Goal: Find specific page/section: Find specific page/section

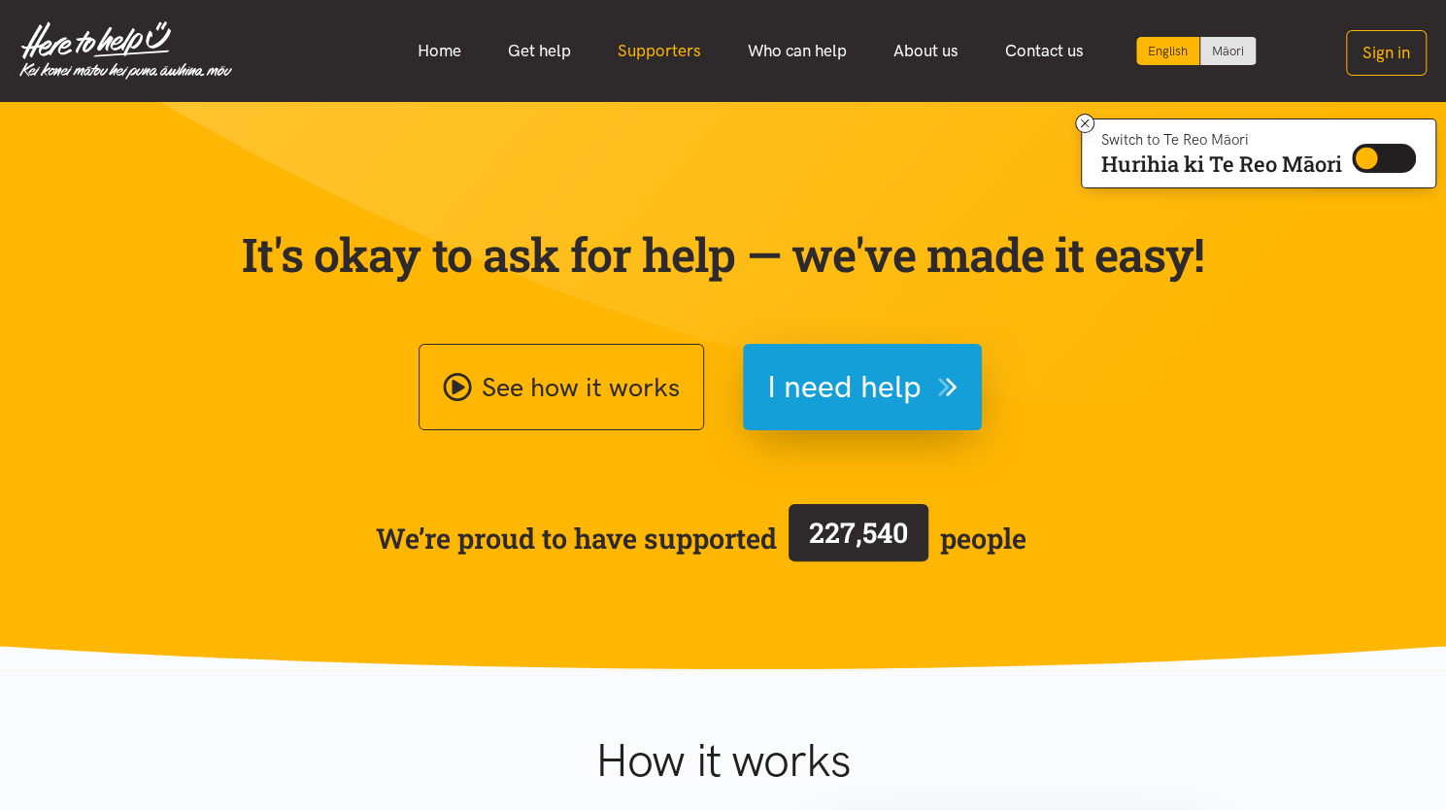
click at [682, 59] on link "Supporters" at bounding box center [659, 51] width 130 height 42
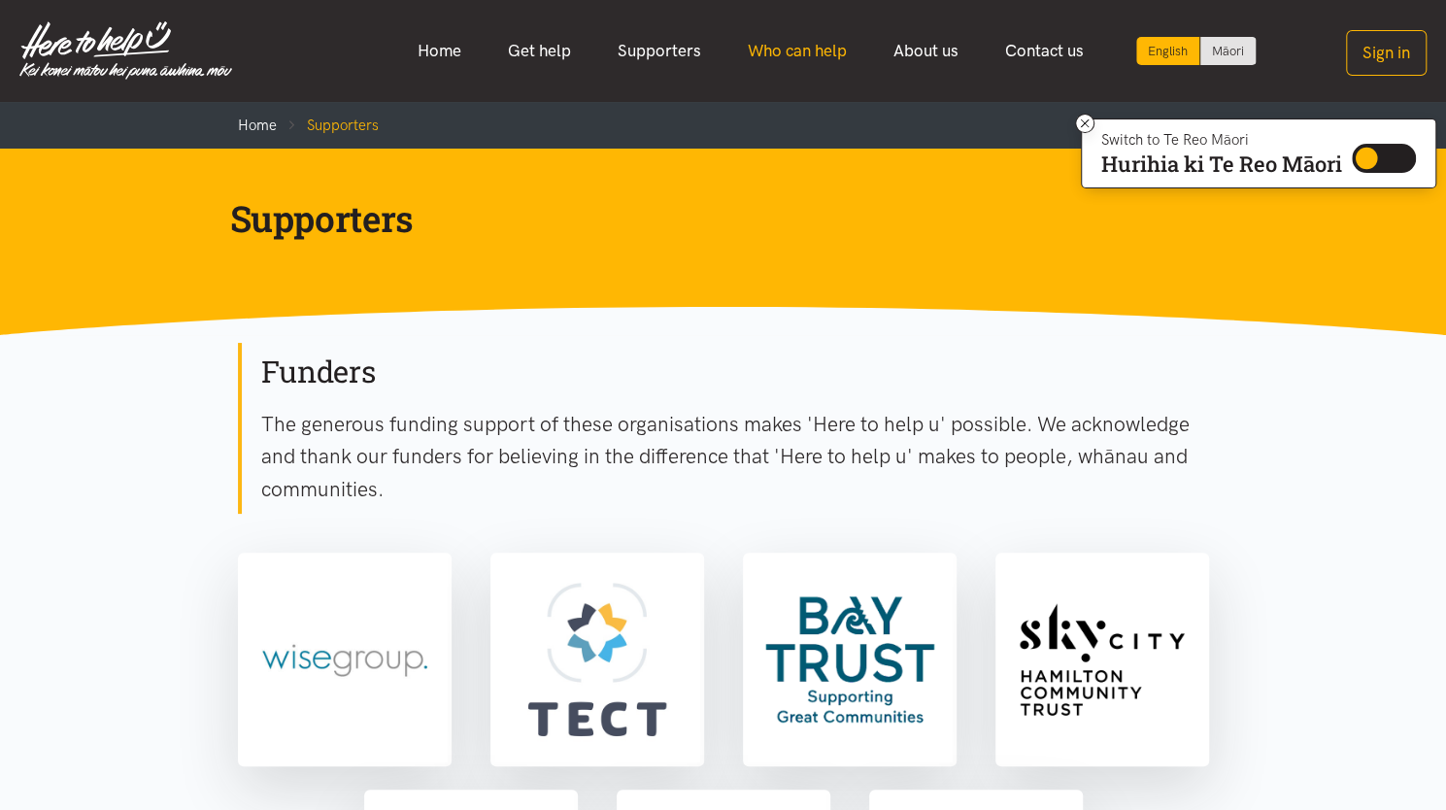
click at [783, 54] on link "Who can help" at bounding box center [797, 51] width 146 height 42
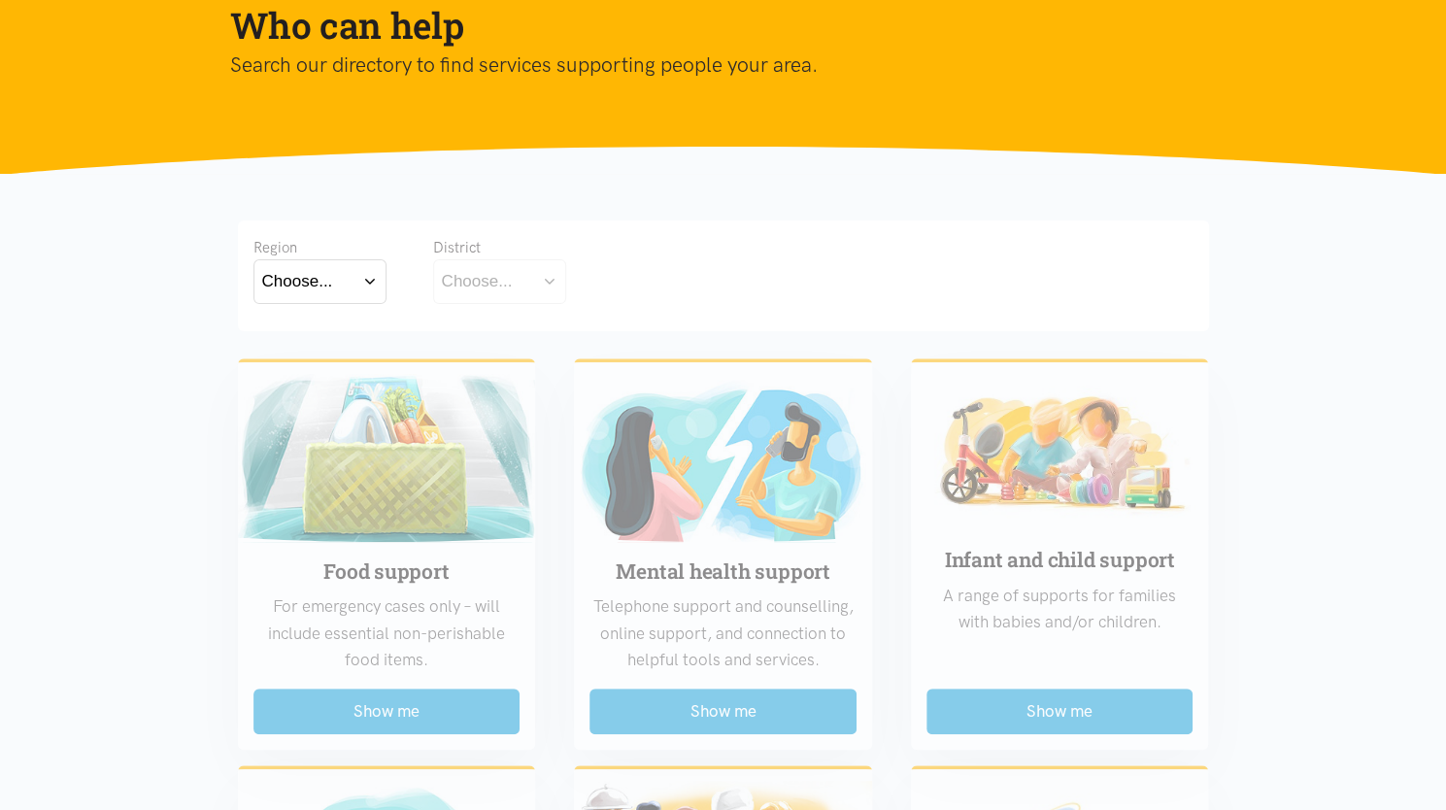
scroll to position [194, 0]
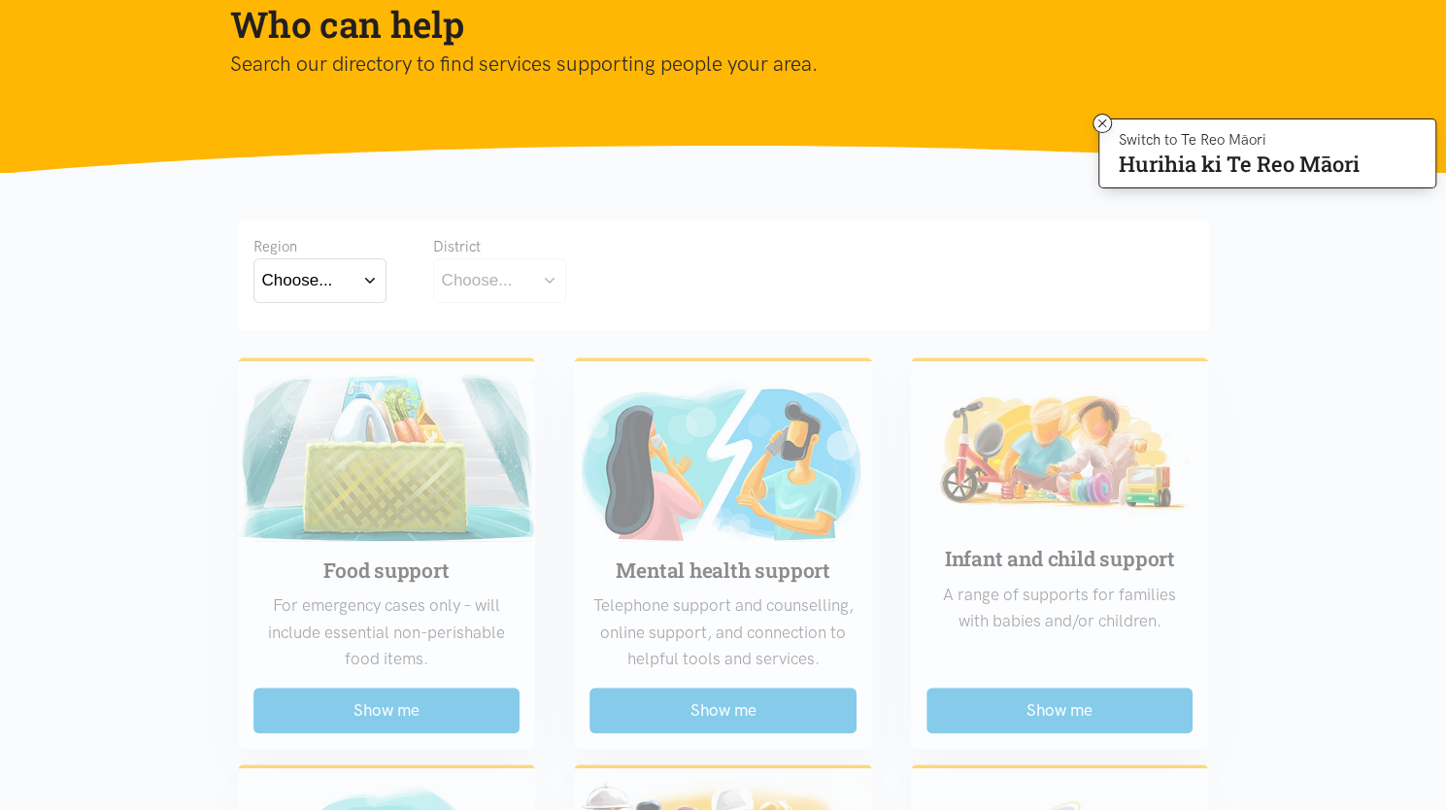
click at [376, 288] on button "Choose..." at bounding box center [319, 280] width 133 height 44
click at [299, 360] on label "Waikato" at bounding box center [320, 365] width 116 height 24
click at [0, 0] on input "Waikato" at bounding box center [0, 0] width 0 height 0
click at [586, 281] on button "Choose..." at bounding box center [530, 280] width 194 height 44
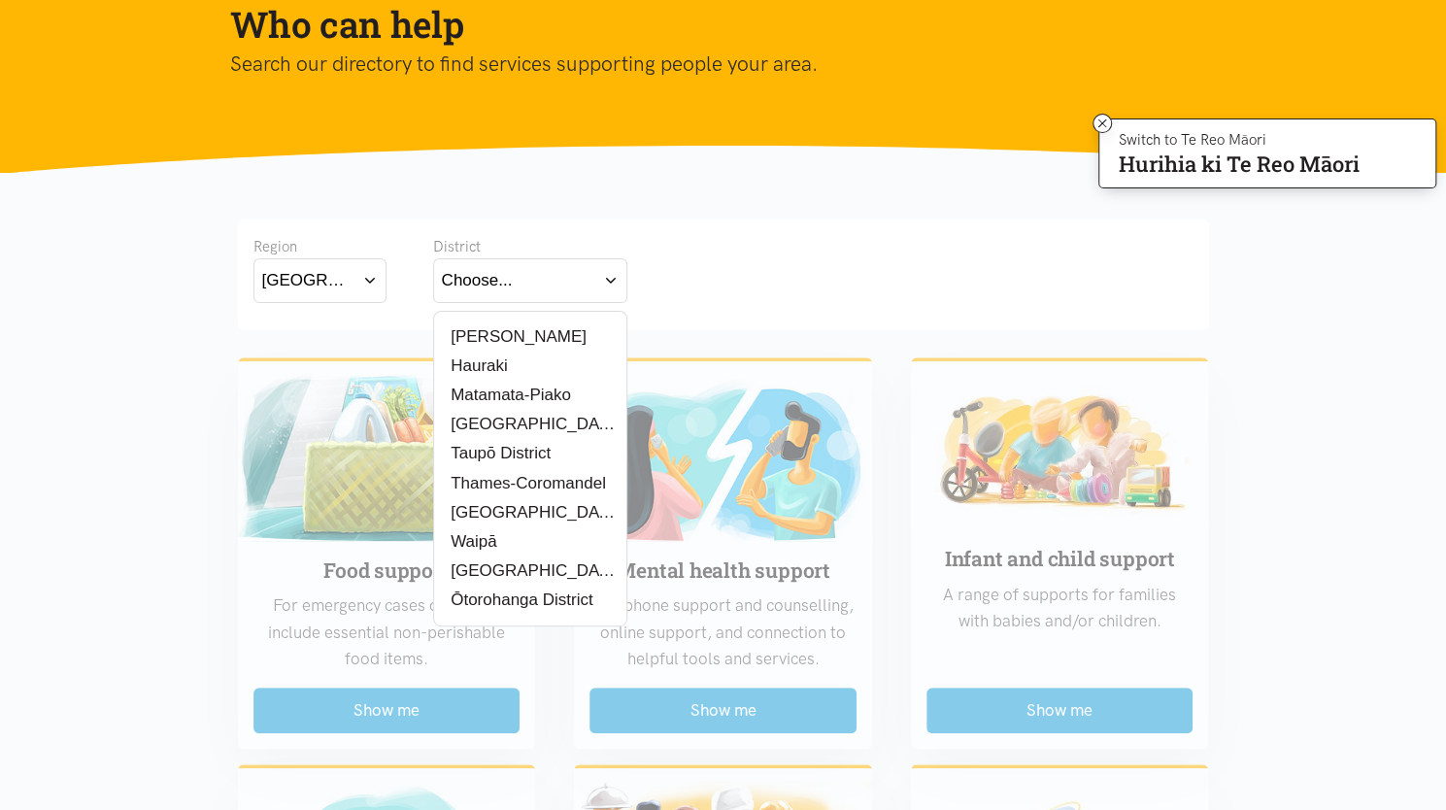
click at [553, 331] on div "[PERSON_NAME]" at bounding box center [530, 336] width 177 height 24
click at [507, 335] on label "[PERSON_NAME]" at bounding box center [514, 336] width 145 height 24
click at [0, 0] on input "[PERSON_NAME]" at bounding box center [0, 0] width 0 height 0
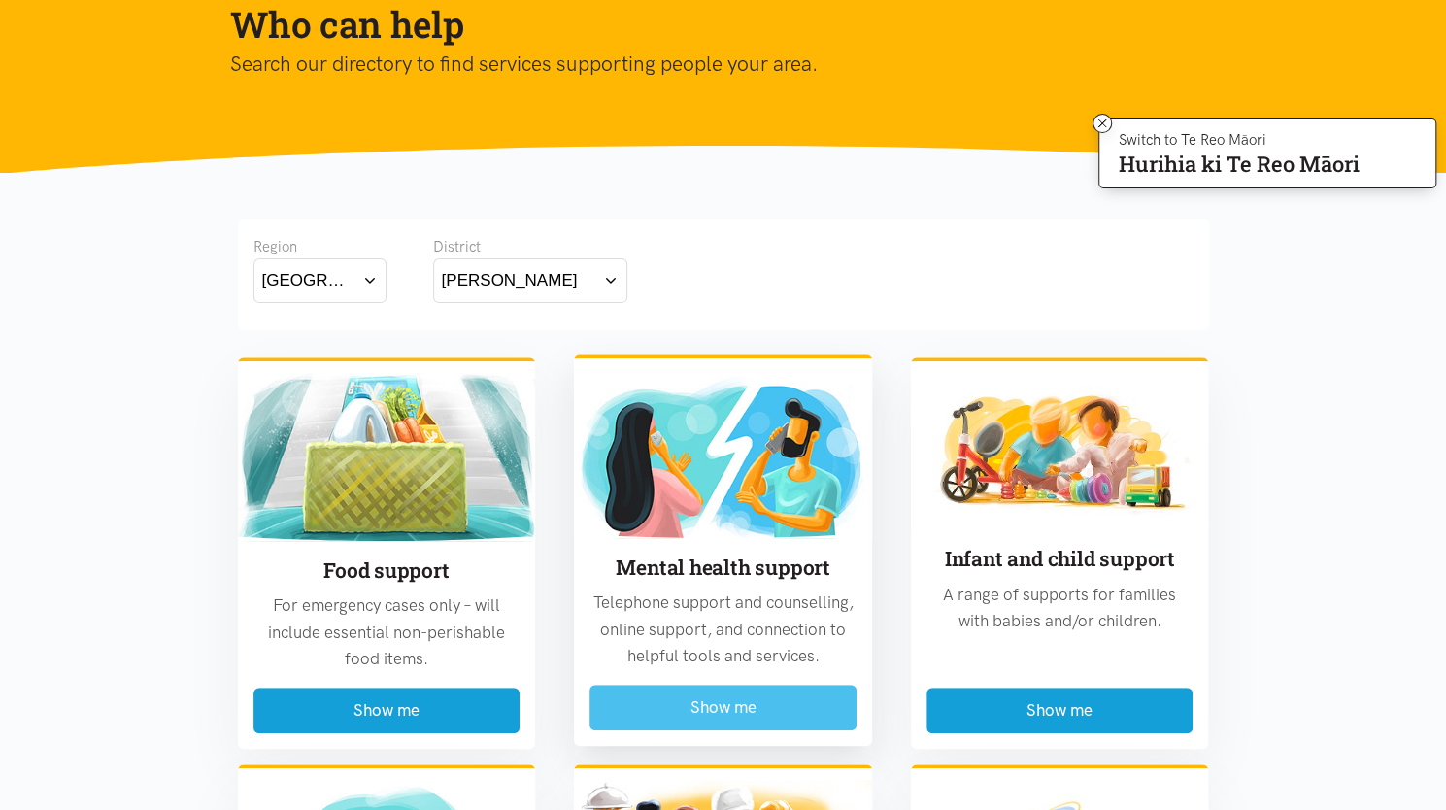
click at [794, 702] on button "Show me" at bounding box center [722, 708] width 267 height 46
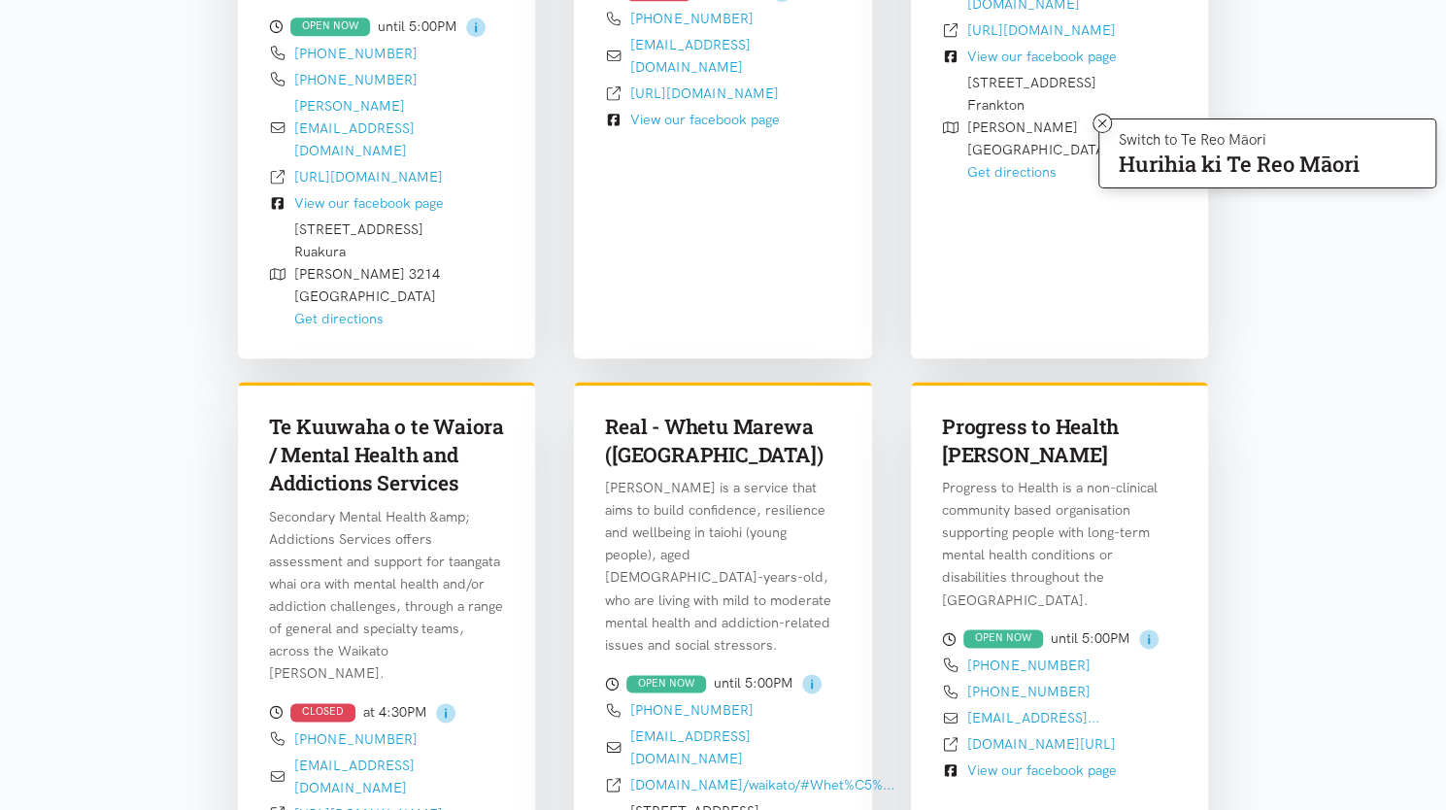
scroll to position [1056, 0]
